Goal: Transaction & Acquisition: Purchase product/service

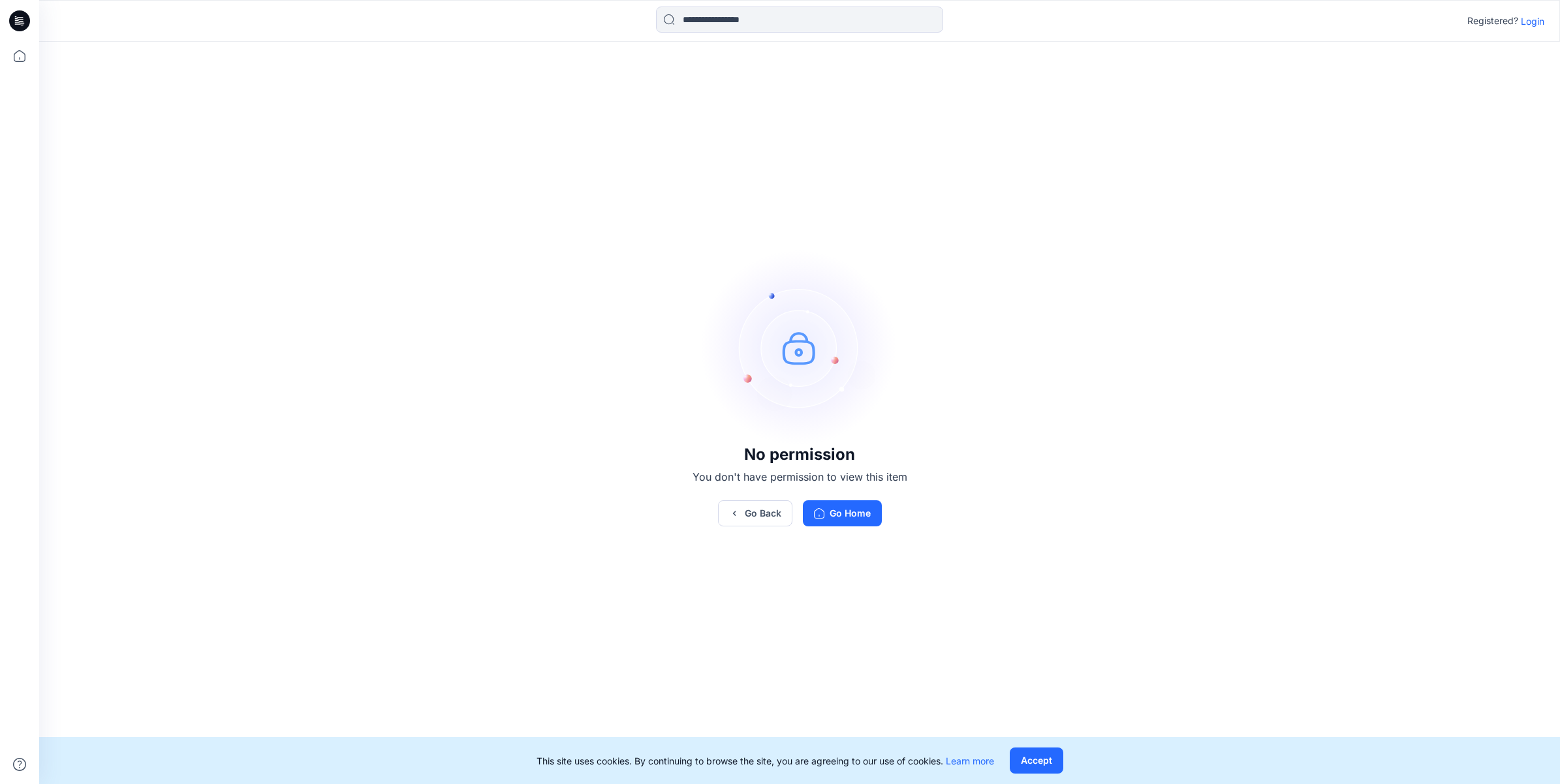
click at [1539, 21] on p "Login" at bounding box center [1532, 21] width 23 height 14
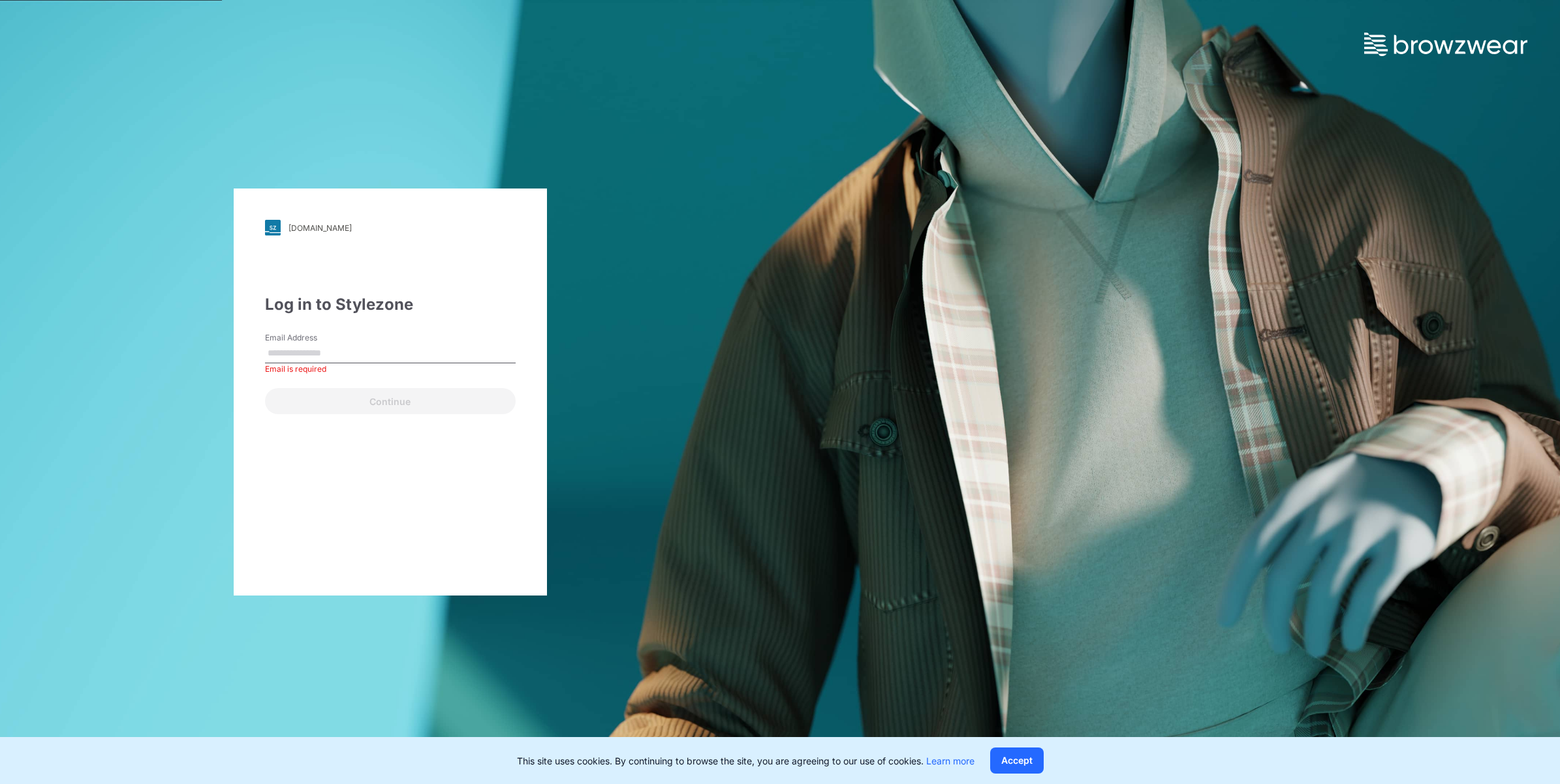
click at [391, 330] on div "Log in to Stylezone Email Address Email is required Continue" at bounding box center [390, 353] width 251 height 122
click at [382, 340] on div "Email Address Email is required" at bounding box center [390, 351] width 251 height 39
click at [374, 351] on input "Email Address" at bounding box center [390, 353] width 251 height 19
paste input "**********"
type input "**********"
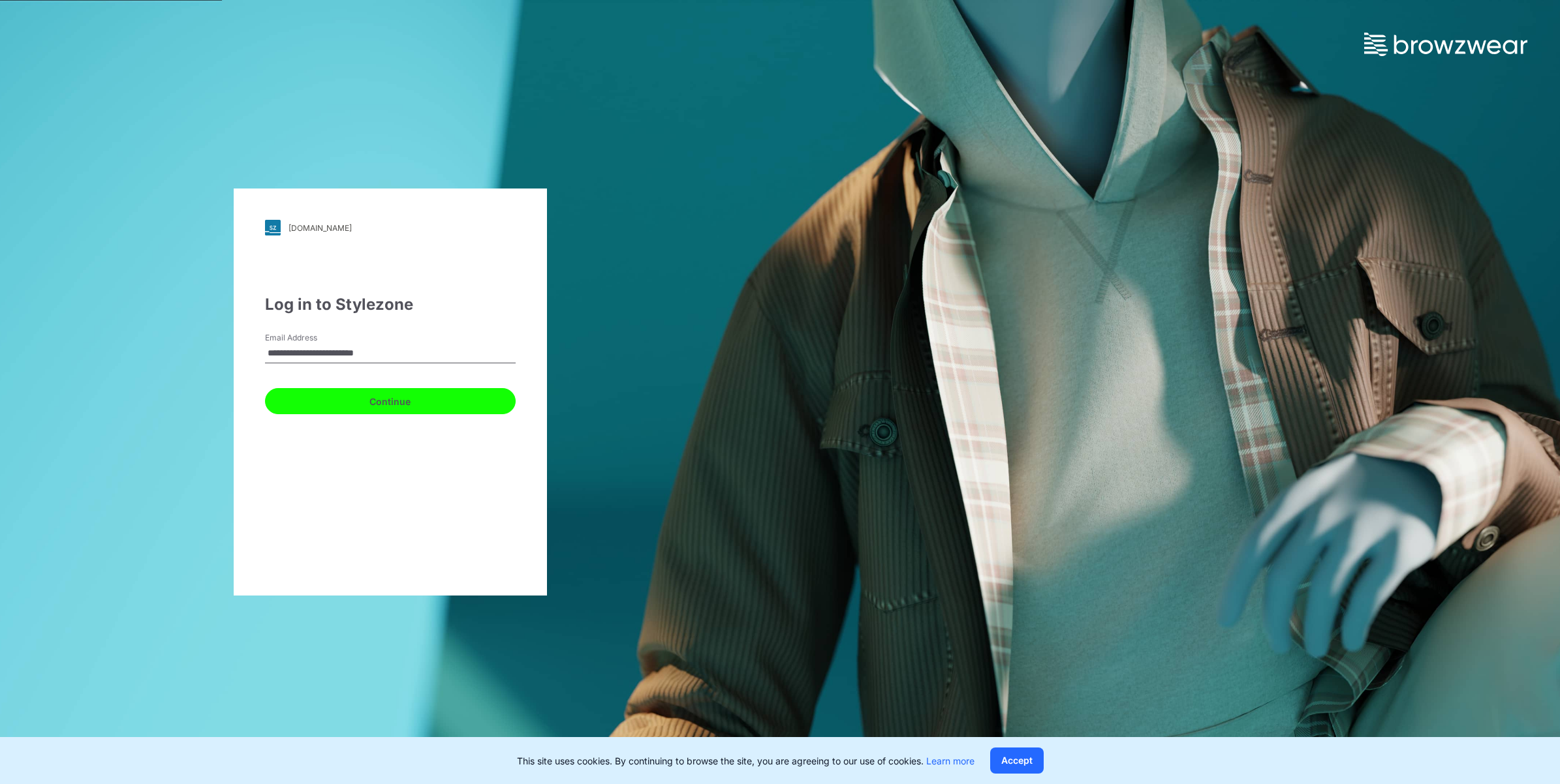
click at [289, 408] on button "Continue" at bounding box center [390, 401] width 251 height 26
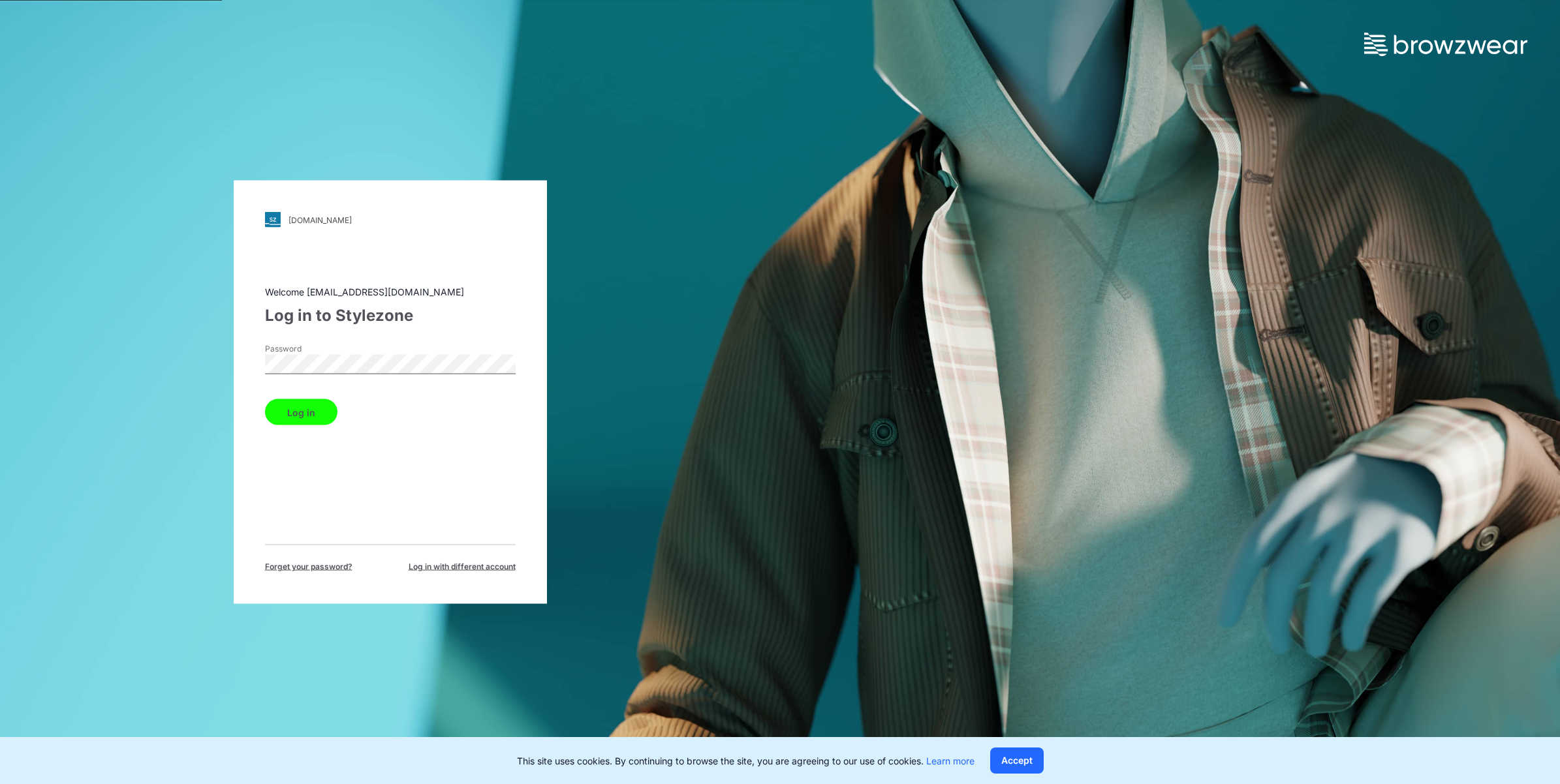
click at [265, 399] on button "Log in" at bounding box center [301, 412] width 72 height 26
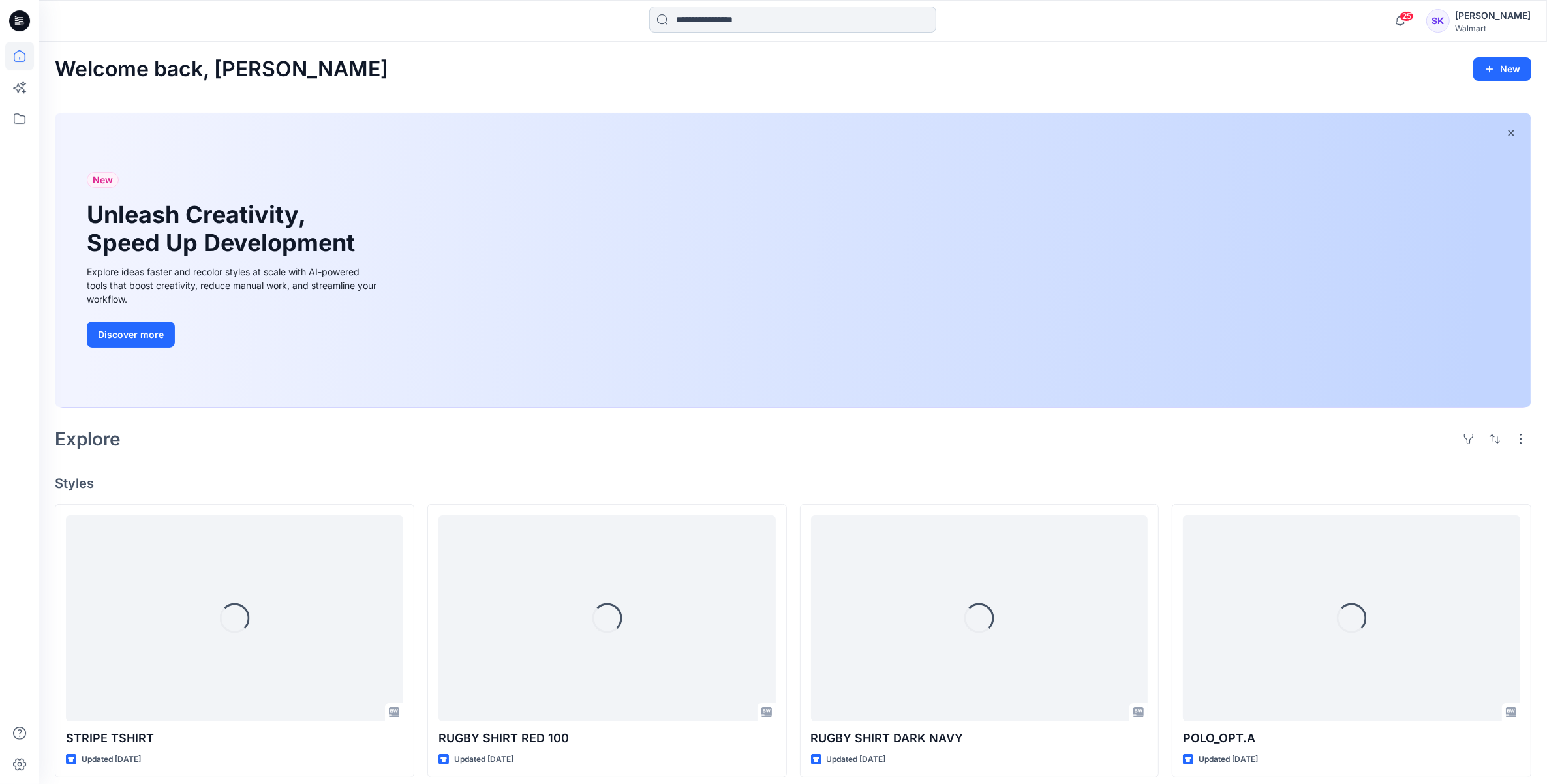
click at [765, 18] on input at bounding box center [793, 19] width 287 height 26
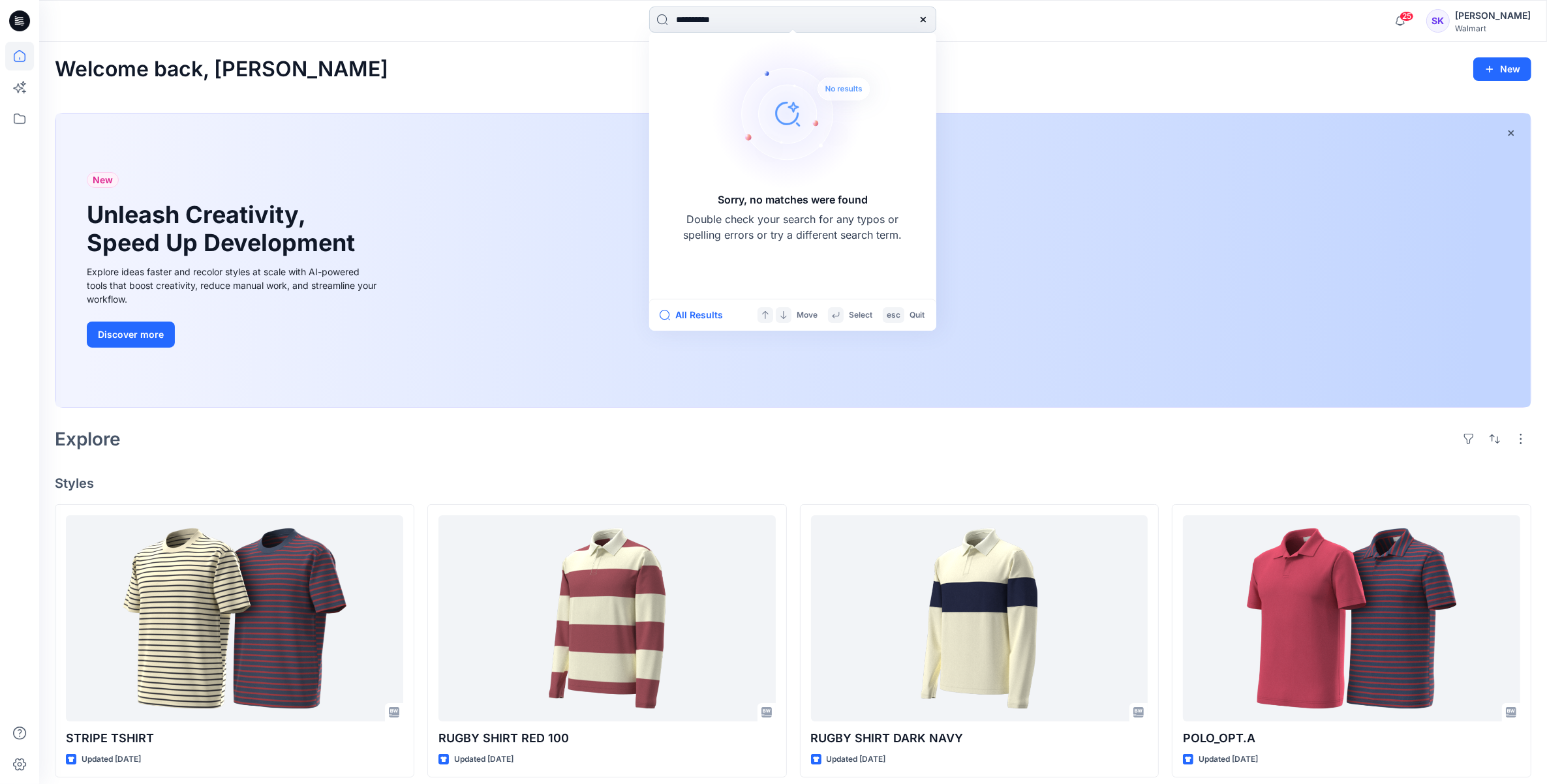
type input "**********"
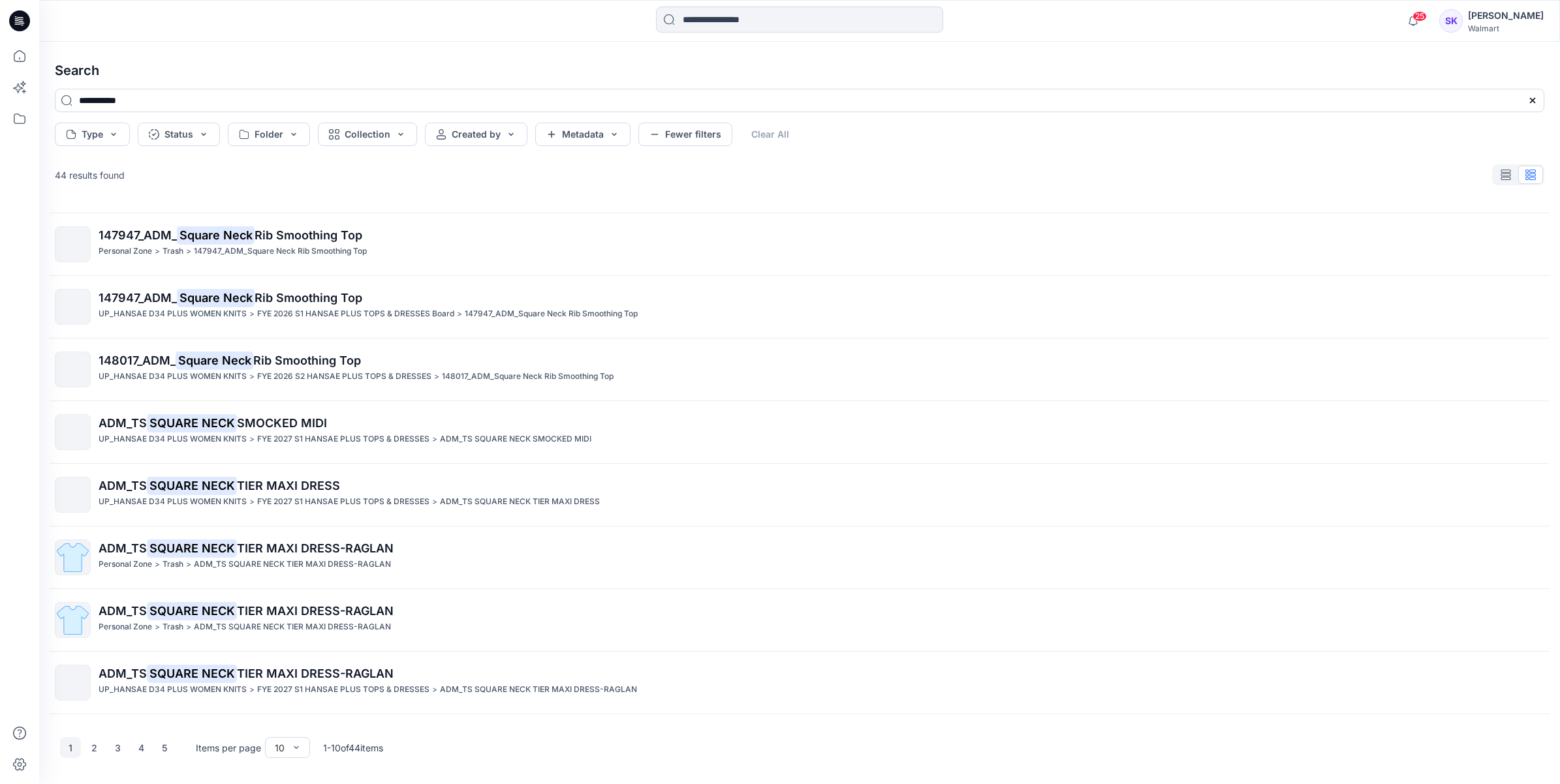
scroll to position [82, 0]
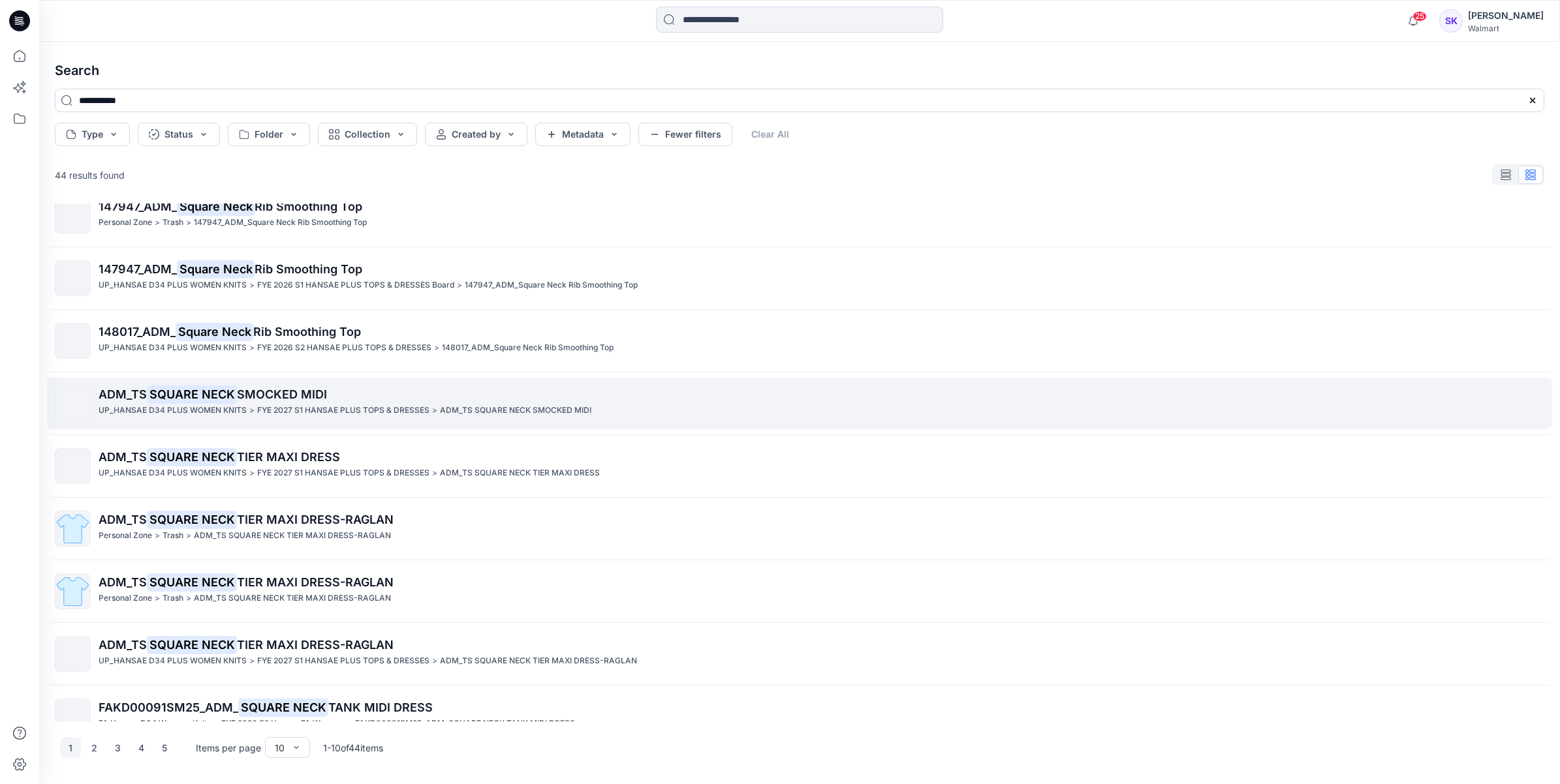
click at [354, 393] on p "ADM_TS SQUARE NECK SMOCKED MIDI" at bounding box center [821, 394] width 1445 height 18
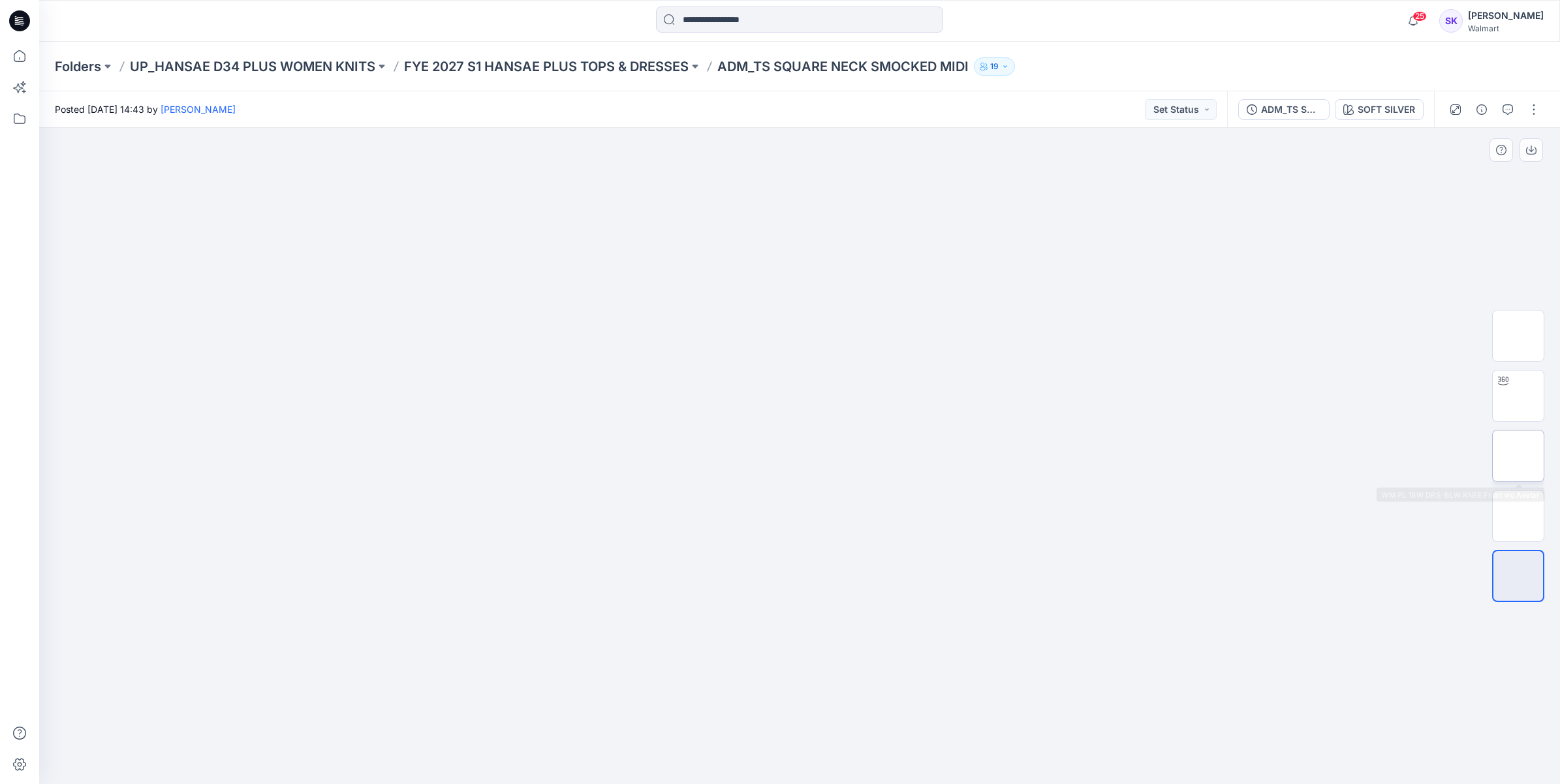
click at [1518, 456] on img at bounding box center [1518, 456] width 0 height 0
click at [1403, 110] on div "SOFT SILVER" at bounding box center [1387, 110] width 57 height 15
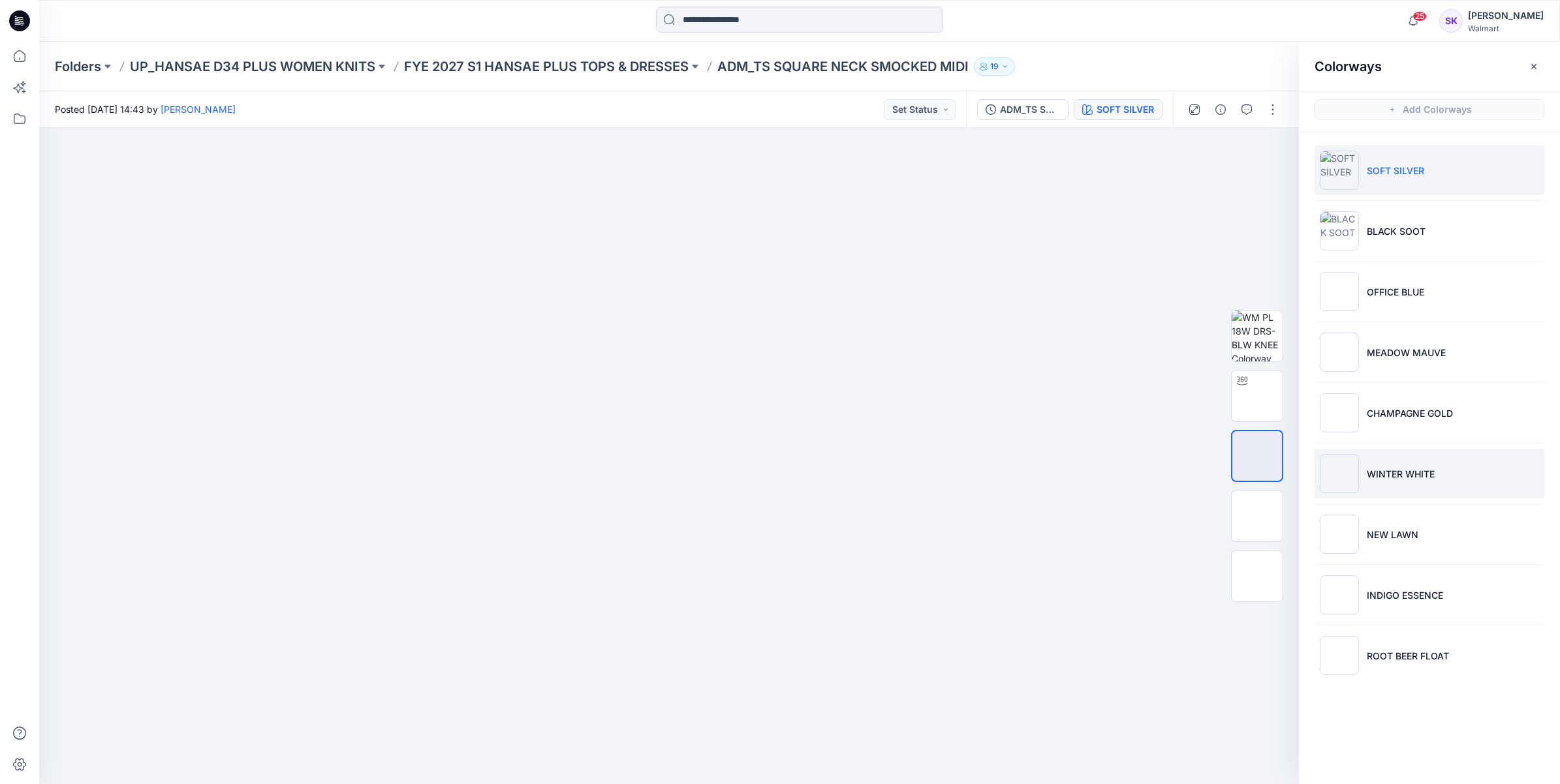
click at [1440, 468] on li "WINTER WHITE" at bounding box center [1430, 474] width 230 height 50
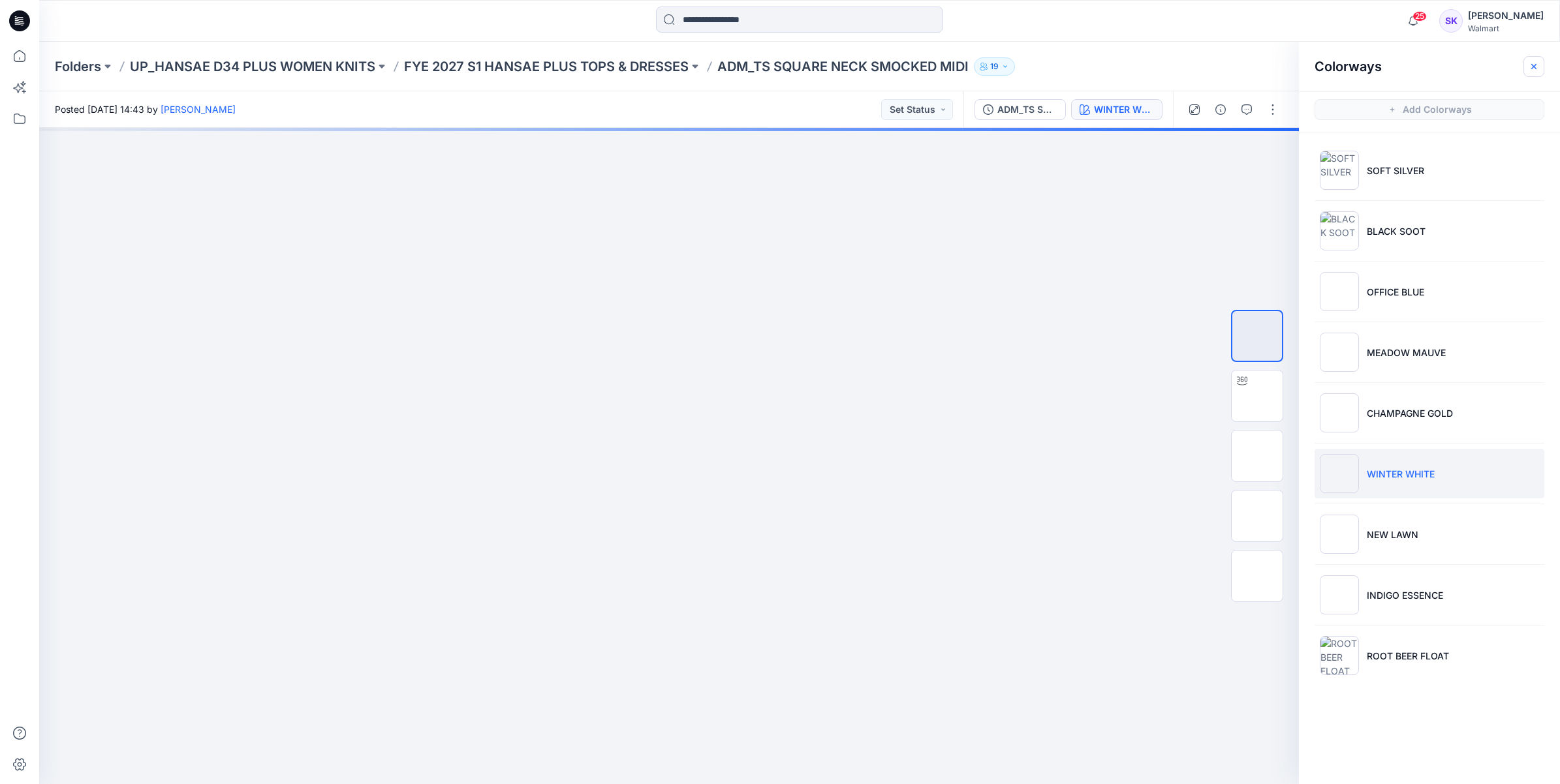
click at [1535, 62] on icon "button" at bounding box center [1534, 66] width 11 height 11
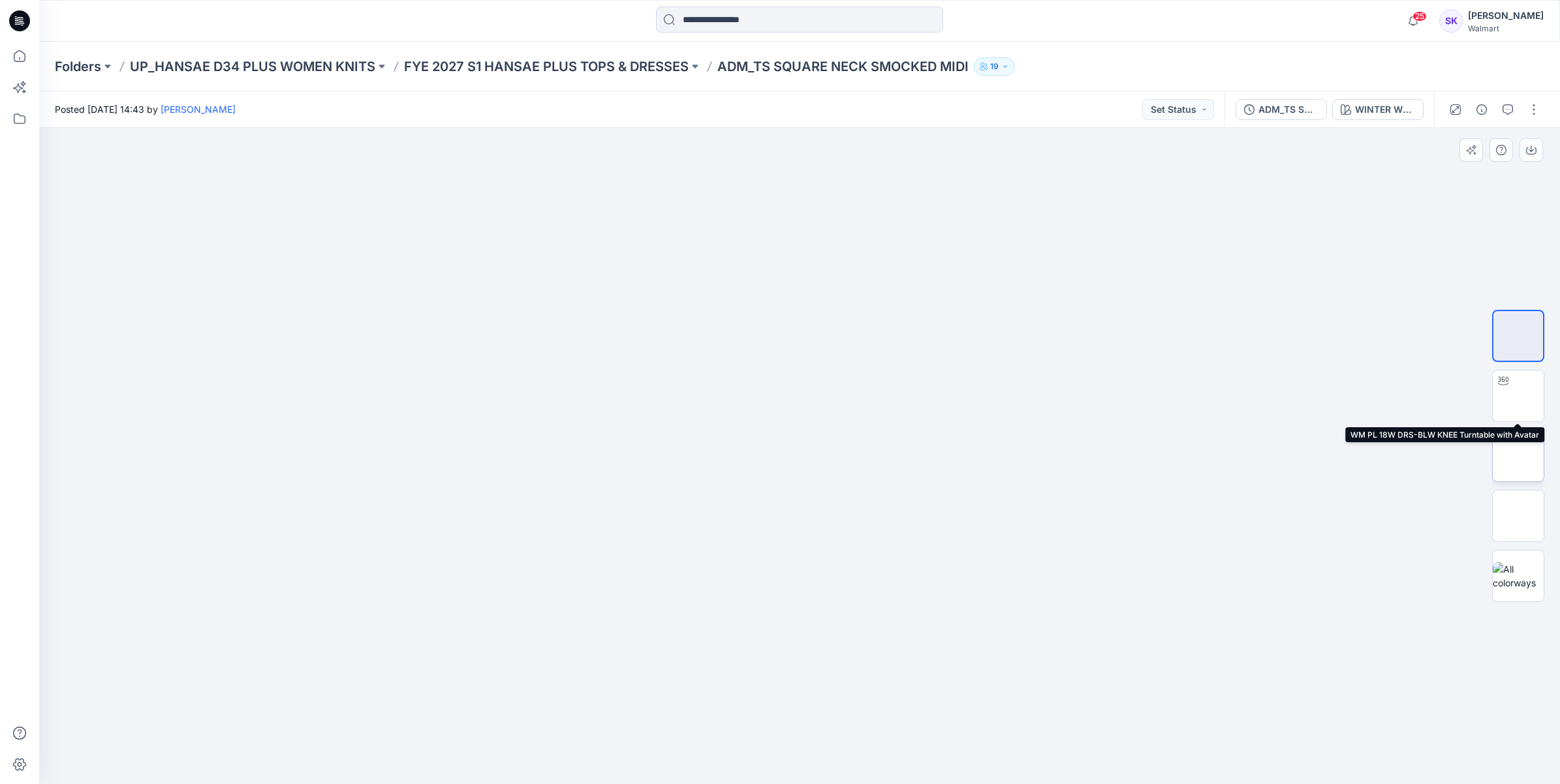
click at [1518, 456] on img at bounding box center [1518, 456] width 0 height 0
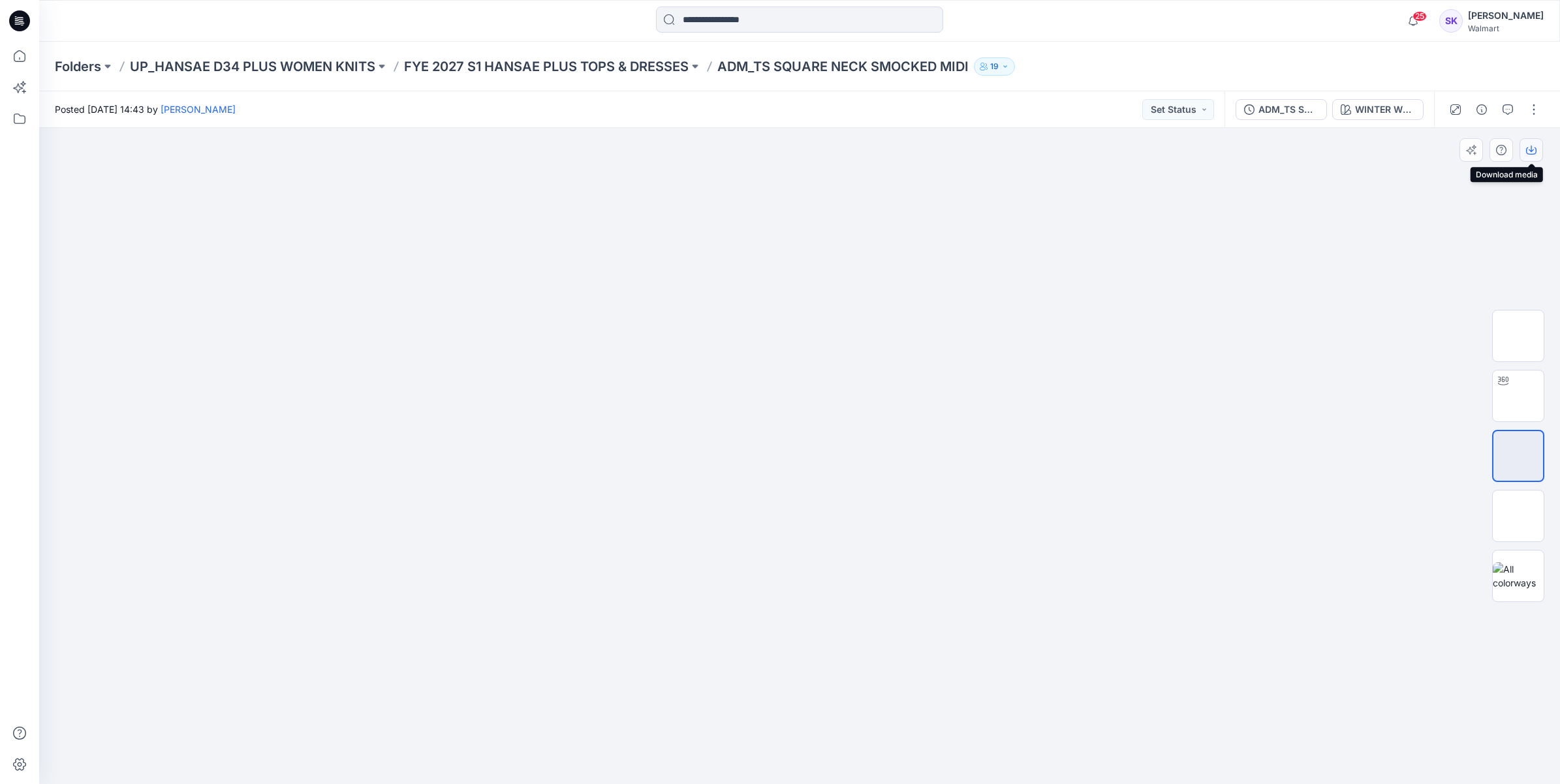
click at [1536, 145] on icon "button" at bounding box center [1531, 150] width 11 height 11
click at [1518, 516] on img at bounding box center [1518, 516] width 0 height 0
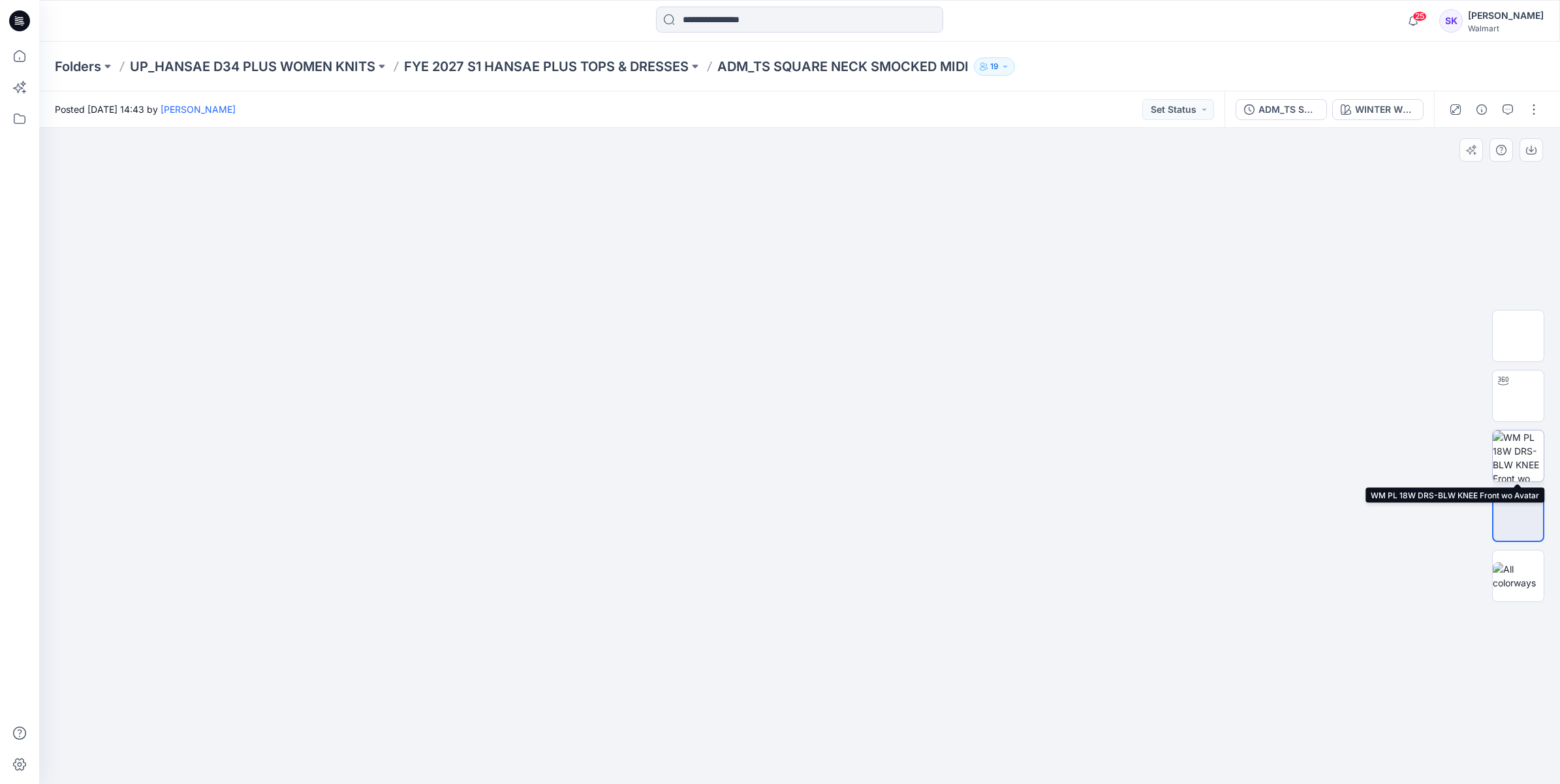
click at [1525, 468] on img at bounding box center [1518, 456] width 51 height 51
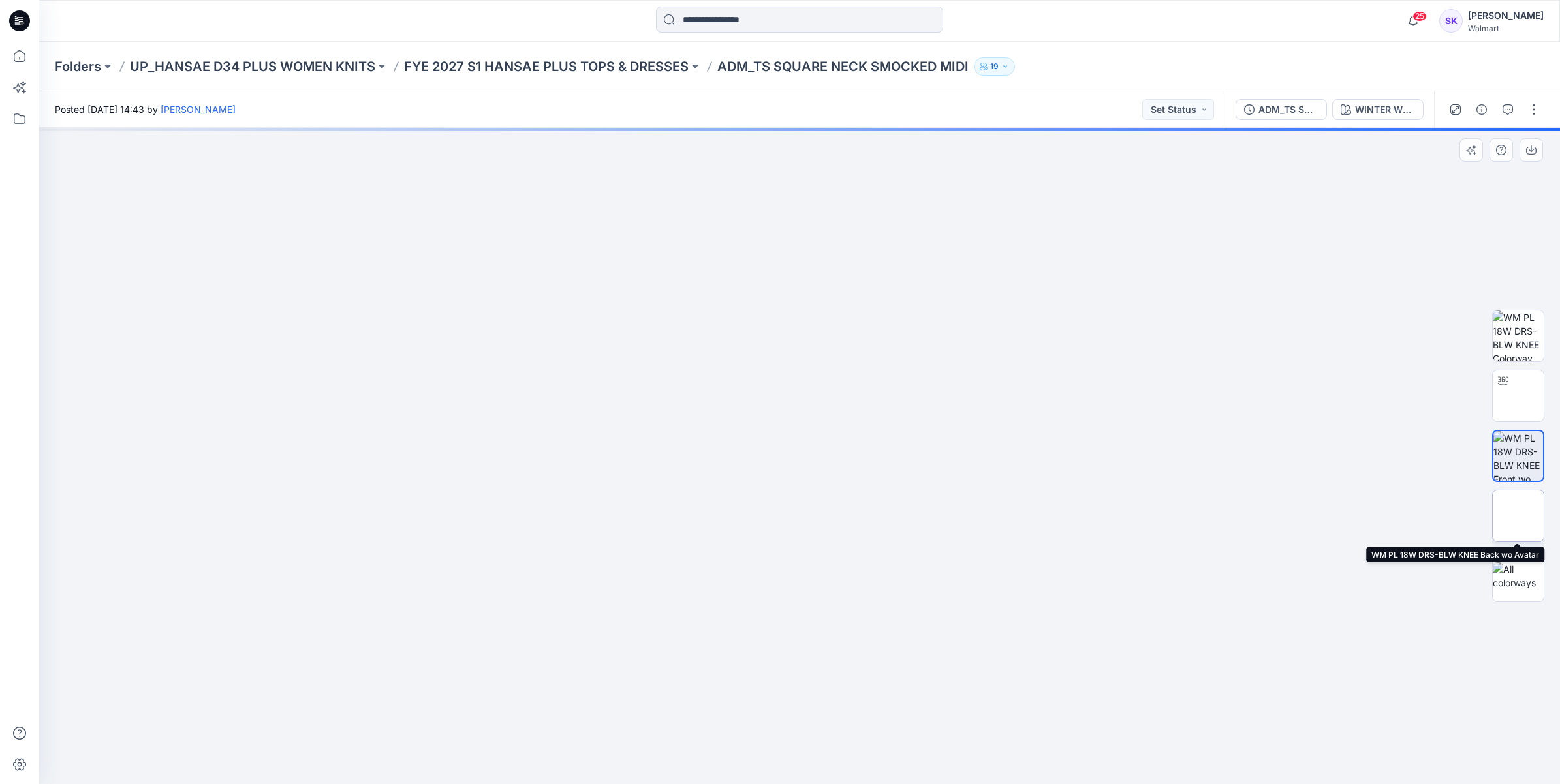
click at [1518, 516] on img at bounding box center [1518, 516] width 0 height 0
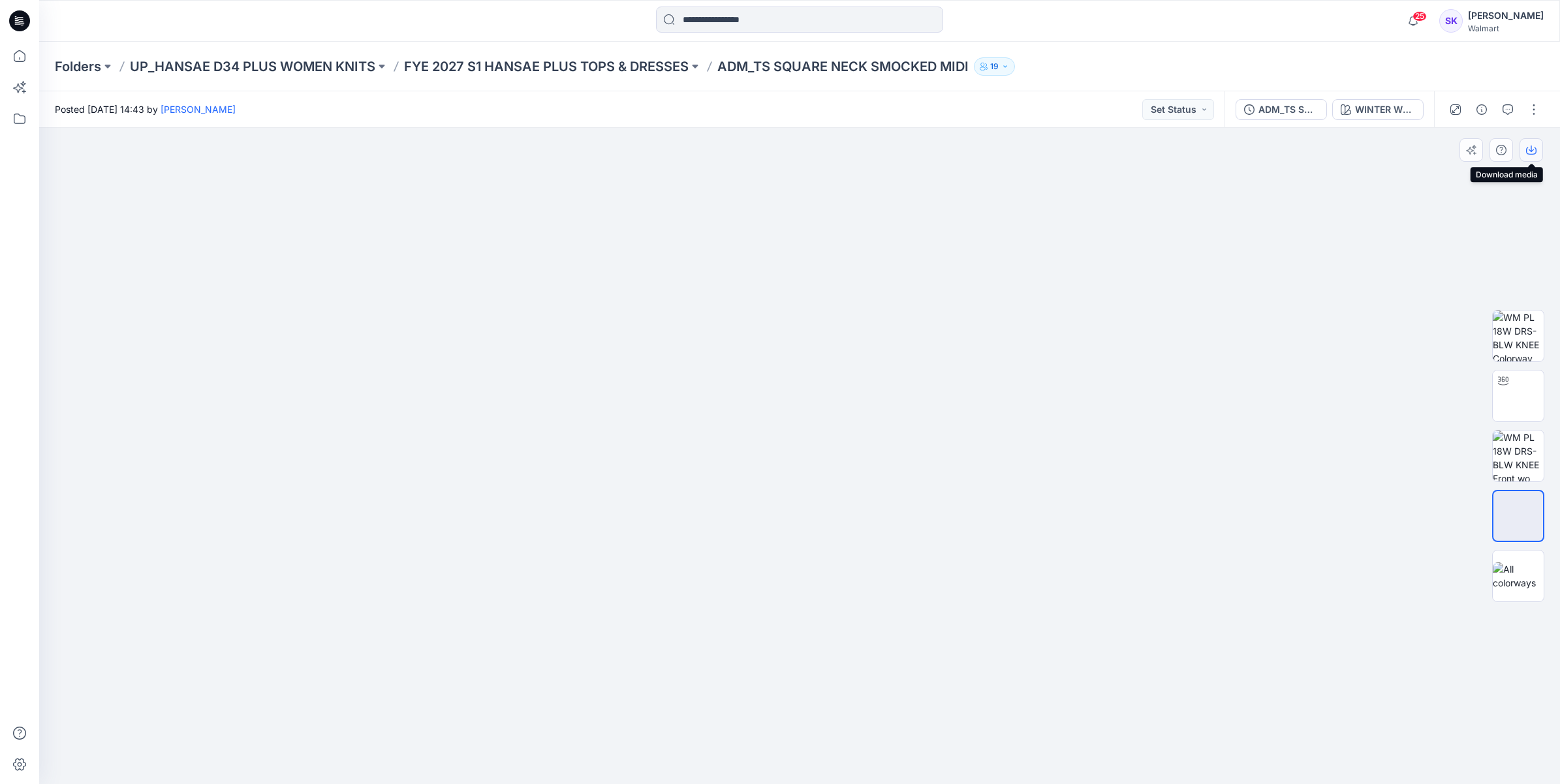
click at [1536, 150] on icon "button" at bounding box center [1531, 151] width 11 height 7
click at [631, 130] on img at bounding box center [800, 130] width 653 height 0
